Goal: Transaction & Acquisition: Purchase product/service

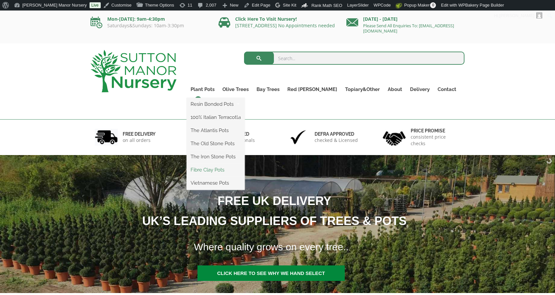
click at [228, 167] on link "Fibre Clay Pots" at bounding box center [216, 170] width 58 height 10
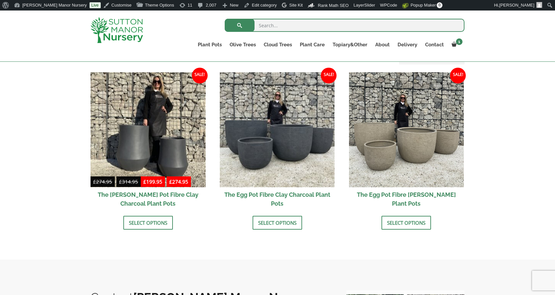
scroll to position [202, 0]
click at [228, 167] on img at bounding box center [277, 129] width 115 height 115
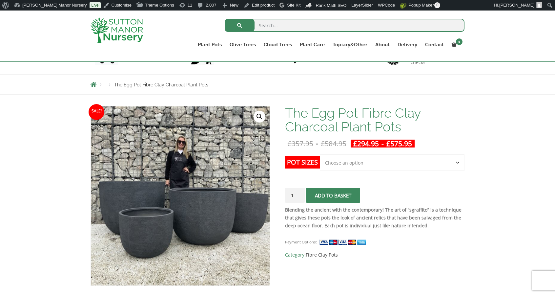
scroll to position [56, 0]
click at [337, 166] on select "Choose an option Click here to buy the 5th To Largest Pot In The Picture Click …" at bounding box center [392, 162] width 145 height 16
click at [320, 154] on select "Choose an option Click here to buy the 5th To Largest Pot In The Picture Click …" at bounding box center [392, 162] width 145 height 16
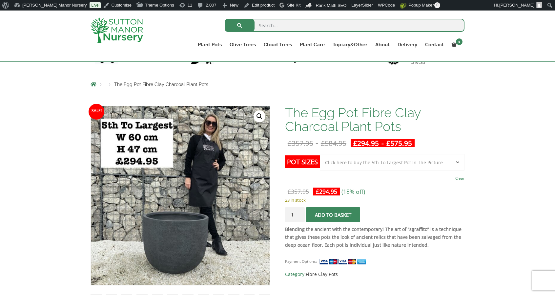
click at [343, 169] on select "Choose an option Click here to buy the 5th To Largest Pot In The Picture Click …" at bounding box center [392, 162] width 145 height 16
click at [320, 154] on select "Choose an option Click here to buy the 5th To Largest Pot In The Picture Click …" at bounding box center [392, 162] width 145 height 16
select select "Click here to buy the 2nd To Largest Pot In The Picture"
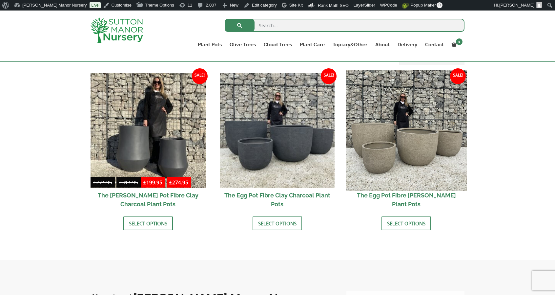
click at [390, 130] on img at bounding box center [406, 130] width 121 height 121
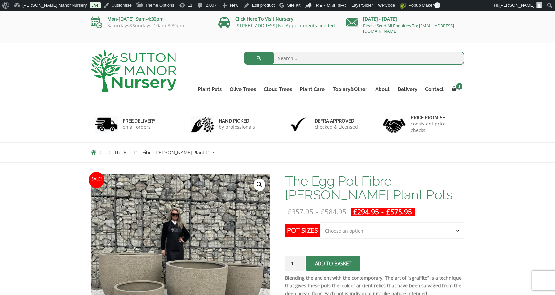
click at [346, 230] on select "Choose an option Click here to buy the 5th To Largest Pot In The Picture Click …" at bounding box center [392, 230] width 145 height 16
click at [320, 222] on select "Choose an option Click here to buy the 5th To Largest Pot In The Picture Click …" at bounding box center [392, 230] width 145 height 16
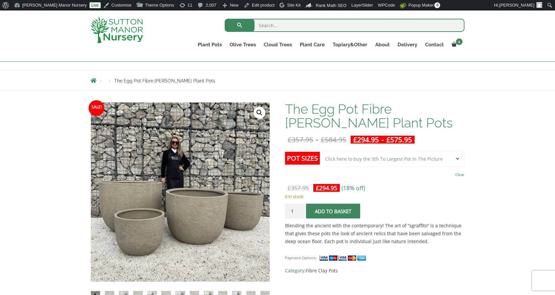
scroll to position [60, 0]
click at [369, 164] on select "Choose an option Click here to buy the 5th To Largest Pot In The Picture Click …" at bounding box center [392, 158] width 145 height 16
click at [320, 150] on select "Choose an option Click here to buy the 5th To Largest Pot In The Picture Click …" at bounding box center [392, 158] width 145 height 16
select select "Click here to buy the 2nd To Largest Pot In The Picture"
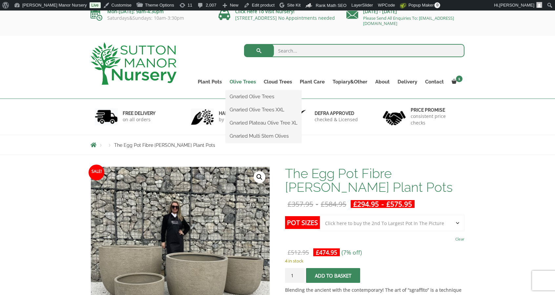
scroll to position [0, 0]
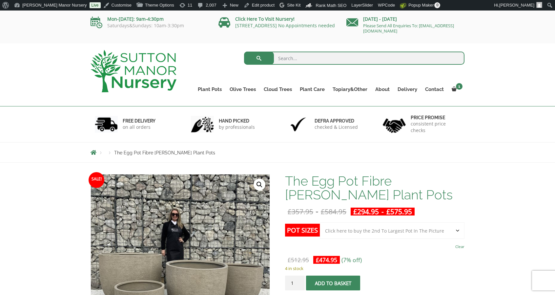
click at [116, 64] on img at bounding box center [134, 71] width 86 height 42
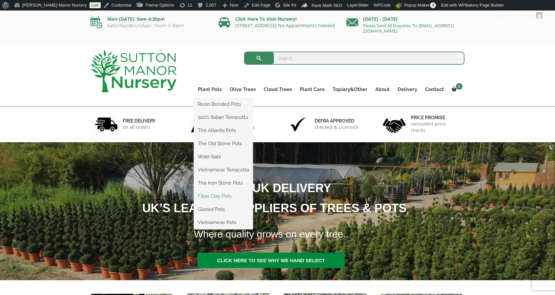
click at [217, 193] on link "Fibre Clay Pots" at bounding box center [223, 196] width 59 height 10
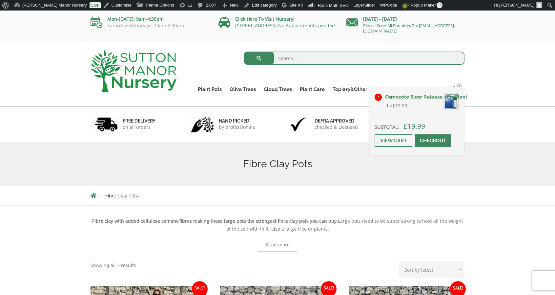
click at [378, 98] on link "×" at bounding box center [378, 97] width 7 height 7
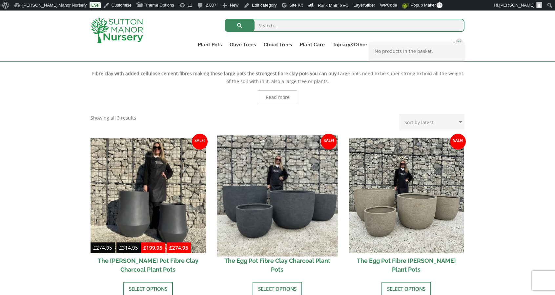
scroll to position [164, 0]
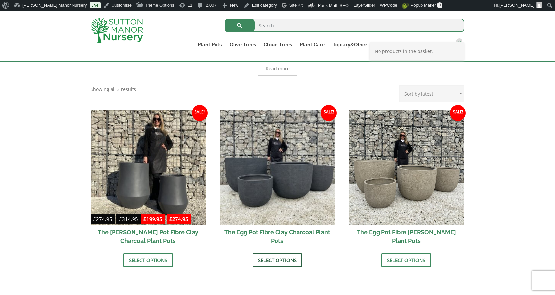
click at [280, 257] on link "Select options" at bounding box center [278, 260] width 50 height 14
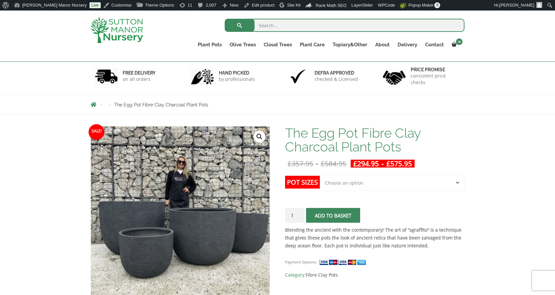
scroll to position [66, 0]
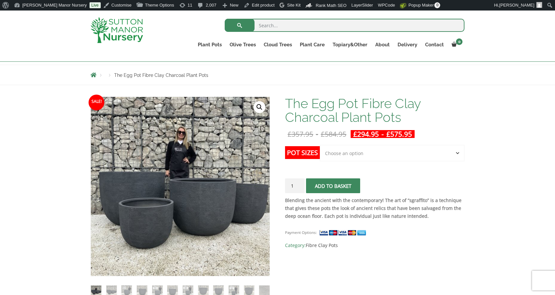
click at [338, 152] on select "Choose an option Click here to buy the 5th To Largest Pot In The Picture Click …" at bounding box center [392, 153] width 145 height 16
click at [320, 145] on select "Choose an option Click here to buy the 5th To Largest Pot In The Picture Click …" at bounding box center [392, 153] width 145 height 16
select select "Click here to buy the 2nd To Largest Pot In The Picture"
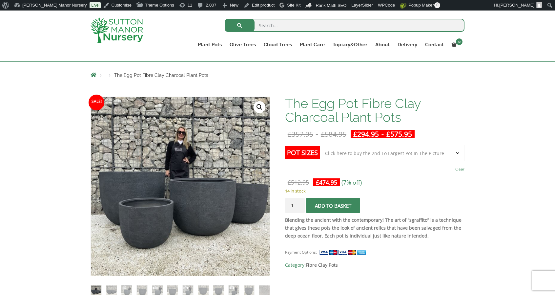
click at [292, 204] on input "1" at bounding box center [295, 205] width 20 height 15
type input "8"
click at [333, 205] on span "submit" at bounding box center [333, 205] width 0 height 0
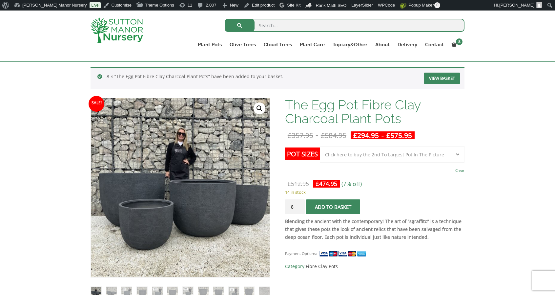
scroll to position [98, 0]
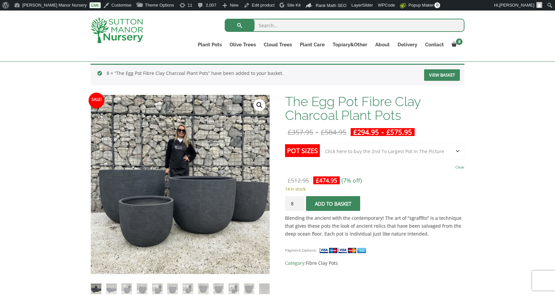
click at [347, 155] on select "Choose an option Click here to buy the 5th To Largest Pot In The Picture Click …" at bounding box center [392, 151] width 145 height 16
click at [320, 143] on select "Choose an option Click here to buy the 5th To Largest Pot In The Picture Click …" at bounding box center [392, 151] width 145 height 16
select select "Click here to buy the 5th To Largest Pot In The Picture"
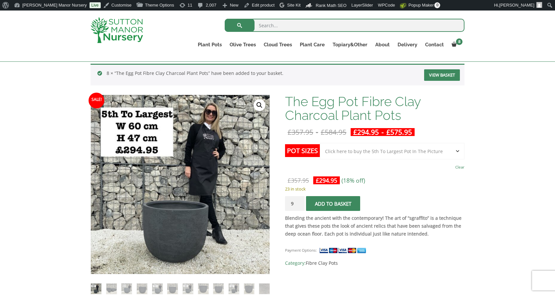
click at [298, 201] on input "9" at bounding box center [295, 203] width 20 height 15
click at [298, 201] on input "10" at bounding box center [295, 203] width 20 height 15
type input "11"
click at [298, 201] on input "11" at bounding box center [295, 203] width 20 height 15
click at [333, 203] on span "submit" at bounding box center [333, 203] width 0 height 0
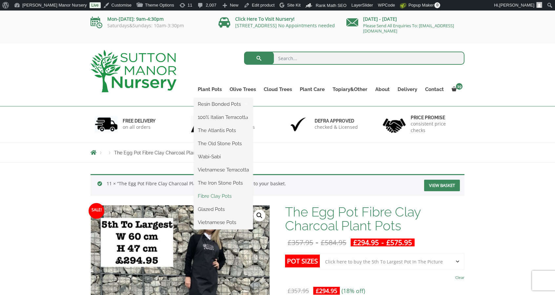
click at [224, 195] on link "Fibre Clay Pots" at bounding box center [223, 196] width 59 height 10
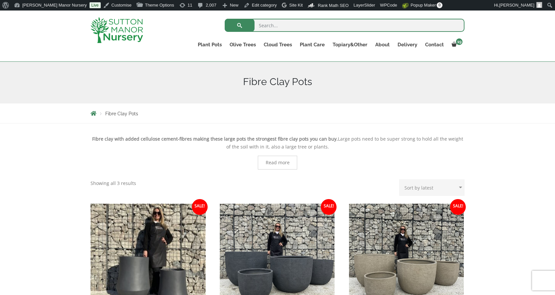
scroll to position [131, 0]
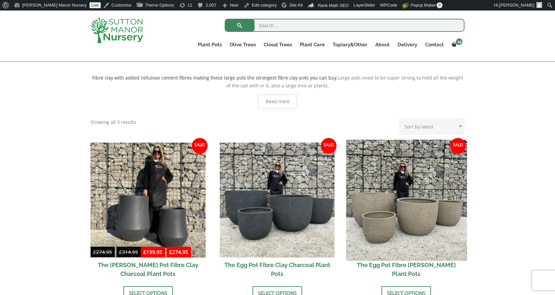
click at [389, 196] on img at bounding box center [406, 200] width 121 height 121
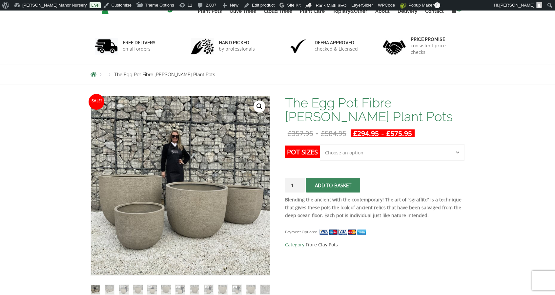
scroll to position [98, 0]
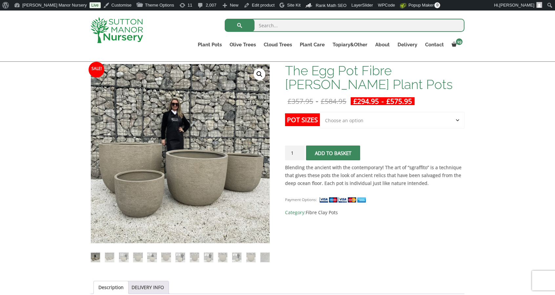
click at [399, 114] on select "Choose an option Click here to buy the 5th To Largest Pot In The Picture Click …" at bounding box center [392, 120] width 145 height 16
click at [320, 112] on select "Choose an option Click here to buy the 5th To Largest Pot In The Picture Click …" at bounding box center [392, 120] width 145 height 16
select select "Click here to buy the 5th To Largest Pot In The Picture"
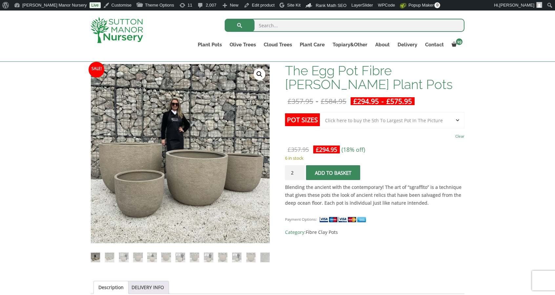
click at [300, 170] on input "2" at bounding box center [295, 172] width 20 height 15
click at [300, 170] on input "3" at bounding box center [295, 172] width 20 height 15
click at [300, 170] on input "4" at bounding box center [295, 172] width 20 height 15
click at [300, 170] on input "5" at bounding box center [295, 172] width 20 height 15
type input "6"
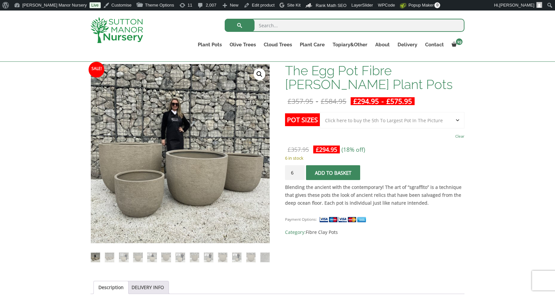
click at [300, 170] on input "6" at bounding box center [295, 172] width 20 height 15
click at [313, 174] on button "Add to basket" at bounding box center [333, 172] width 54 height 15
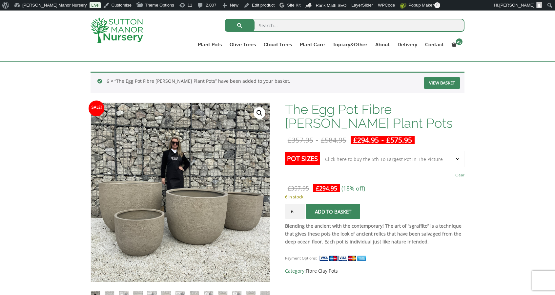
scroll to position [98, 0]
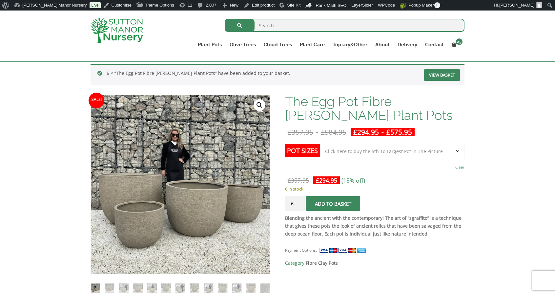
click at [362, 146] on select "Choose an option Click here to buy the 5th To Largest Pot In The Picture Click …" at bounding box center [392, 151] width 145 height 16
click at [320, 143] on select "Choose an option Click here to buy the 5th To Largest Pot In The Picture Click …" at bounding box center [392, 151] width 145 height 16
click at [369, 150] on select "Choose an option Click here to buy the 5th To Largest Pot In The Picture Click …" at bounding box center [392, 151] width 145 height 16
select select "Click here to buy the 2nd To Largest Pot In The Picture"
click at [320, 143] on select "Choose an option Click here to buy the 5th To Largest Pot In The Picture Click …" at bounding box center [392, 151] width 145 height 16
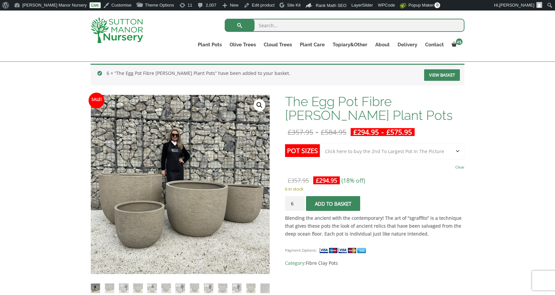
type input "4"
select select "Click here to buy the 2nd To Largest Pot In The Picture"
click at [336, 198] on button "Add to basket" at bounding box center [333, 203] width 54 height 15
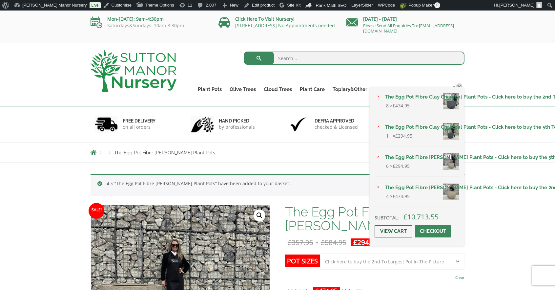
click at [395, 230] on link "View cart" at bounding box center [394, 231] width 38 height 12
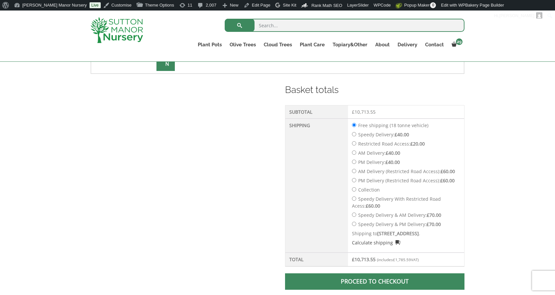
scroll to position [330, 0]
drag, startPoint x: 390, startPoint y: 108, endPoint x: 356, endPoint y: 107, distance: 34.1
click at [356, 107] on td "£ 10,713.55" at bounding box center [406, 111] width 116 height 13
copy bdi "10,713.55"
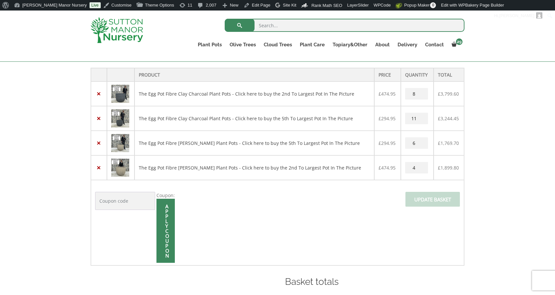
scroll to position [100, 0]
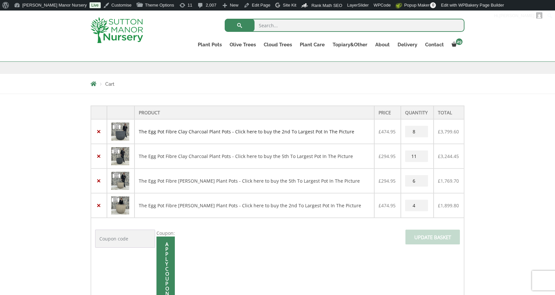
click at [225, 128] on link "The Egg Pot Fibre Clay Charcoal Plant Pots - Click here to buy the 2nd To Large…" at bounding box center [247, 131] width 216 height 6
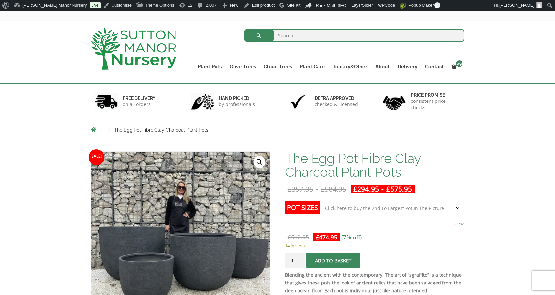
scroll to position [33, 0]
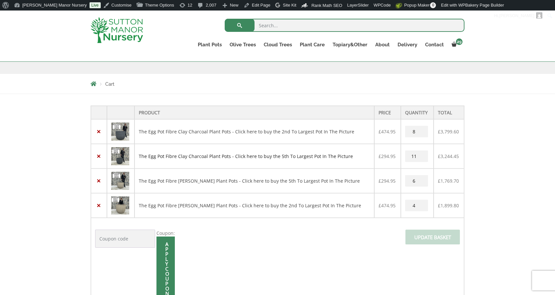
click at [303, 156] on link "The Egg Pot Fibre Clay Charcoal Plant Pots - Click here to buy the 5th To Large…" at bounding box center [246, 156] width 214 height 6
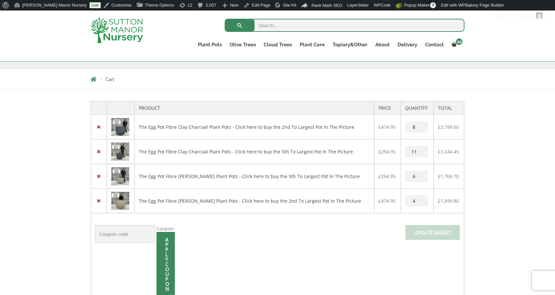
click at [198, 175] on link "The Egg Pot Fibre [PERSON_NAME] Plant Pots - Click here to buy the 5th To Large…" at bounding box center [249, 176] width 221 height 6
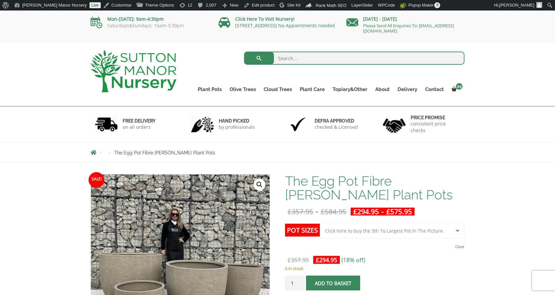
drag, startPoint x: 311, startPoint y: 163, endPoint x: 314, endPoint y: 161, distance: 3.8
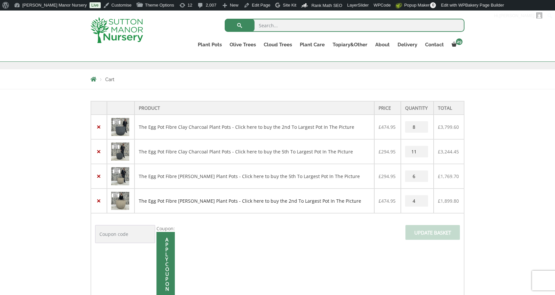
click at [264, 200] on link "The Egg Pot Fibre [PERSON_NAME] Plant Pots - Click here to buy the 2nd To Large…" at bounding box center [250, 201] width 223 height 6
click at [248, 176] on link "The Egg Pot Fibre [PERSON_NAME] Plant Pots - Click here to buy the 5th To Large…" at bounding box center [249, 176] width 221 height 6
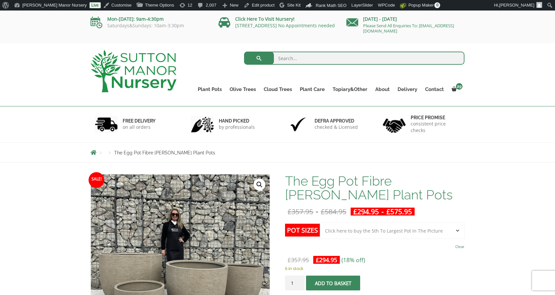
click at [131, 68] on img at bounding box center [134, 71] width 86 height 42
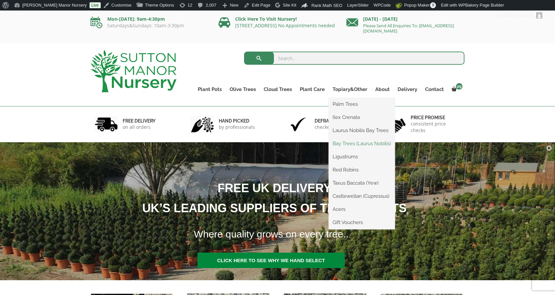
click at [345, 141] on link "Bay Trees (Laurus Nobilis)" at bounding box center [362, 144] width 66 height 10
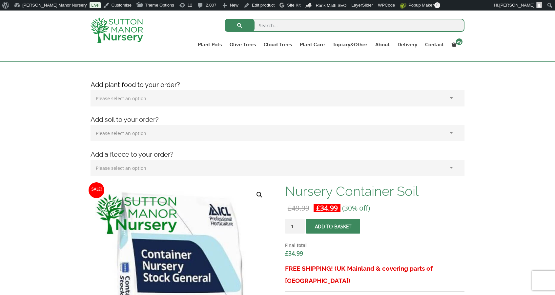
scroll to position [66, 0]
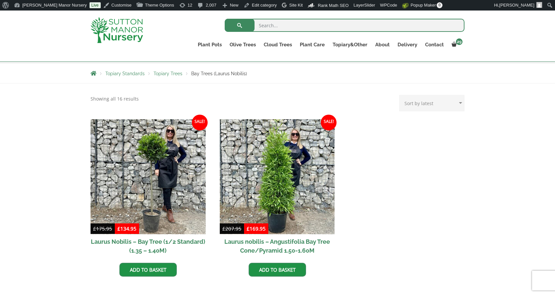
scroll to position [110, 0]
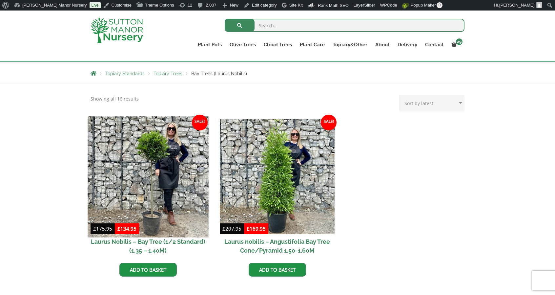
click at [156, 200] on img at bounding box center [148, 176] width 121 height 121
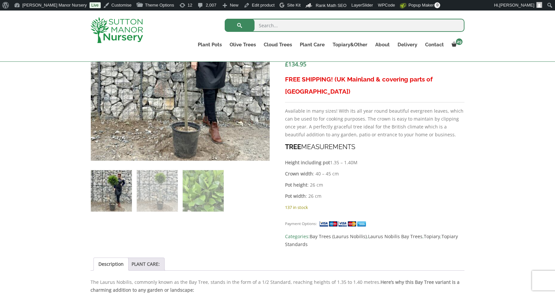
scroll to position [285, 0]
click at [117, 26] on img at bounding box center [117, 30] width 53 height 26
